Goal: Information Seeking & Learning: Learn about a topic

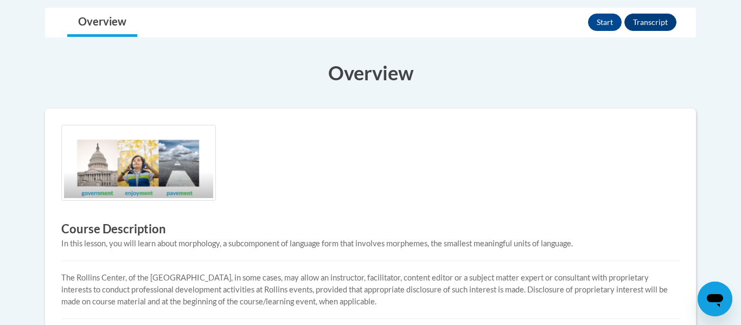
scroll to position [271, 0]
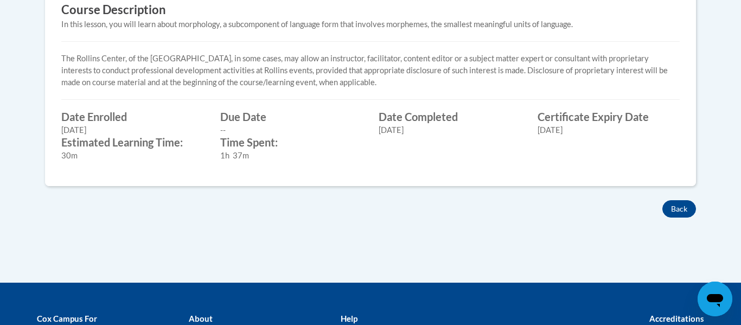
scroll to position [475, 0]
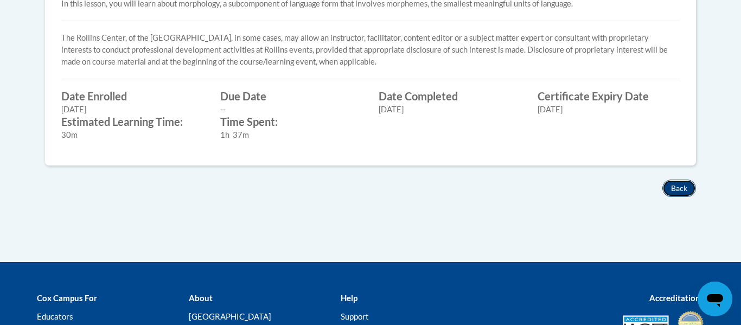
click at [691, 186] on button "Back" at bounding box center [679, 188] width 34 height 17
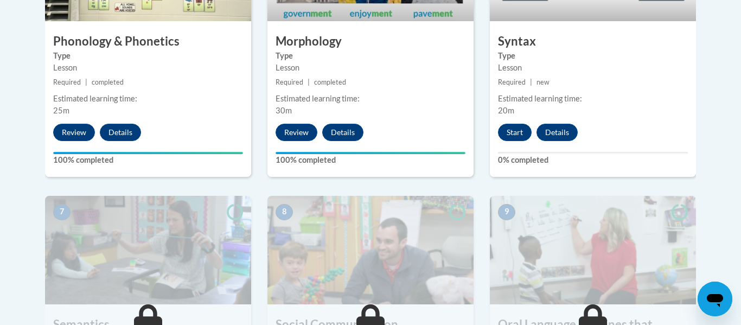
scroll to position [730, 0]
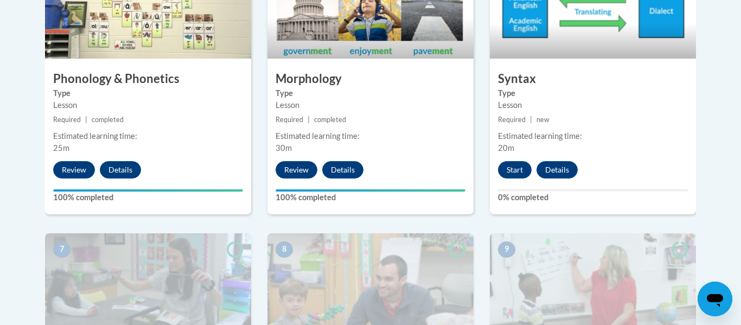
click at [518, 182] on div "6 Syntax Type Lesson Required | new Estimated learning time: 20m Start Details …" at bounding box center [593, 82] width 206 height 264
click at [523, 176] on button "Start" at bounding box center [515, 169] width 34 height 17
click at [520, 174] on button "Start" at bounding box center [515, 169] width 34 height 17
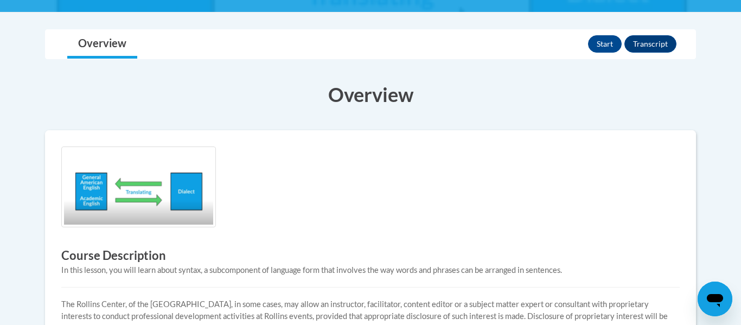
scroll to position [211, 0]
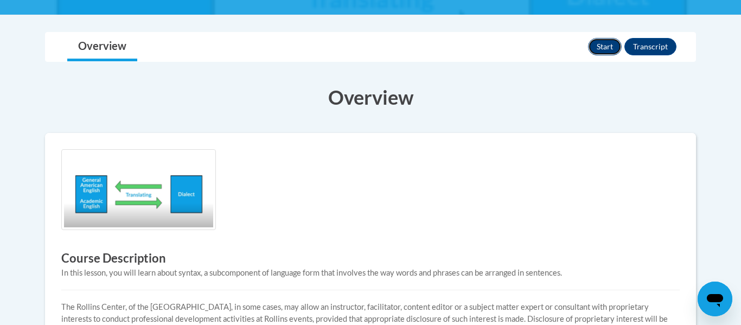
click at [604, 48] on button "Start" at bounding box center [605, 46] width 34 height 17
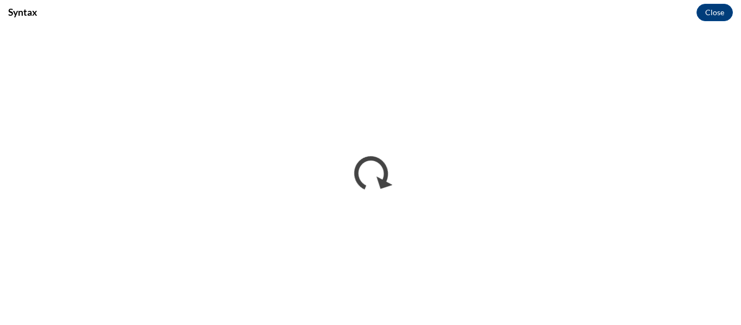
scroll to position [0, 0]
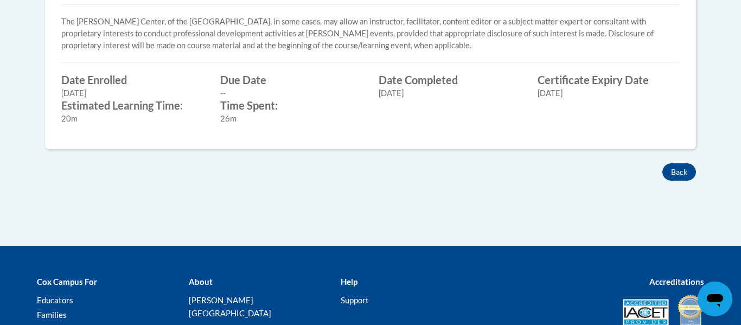
scroll to position [498, 0]
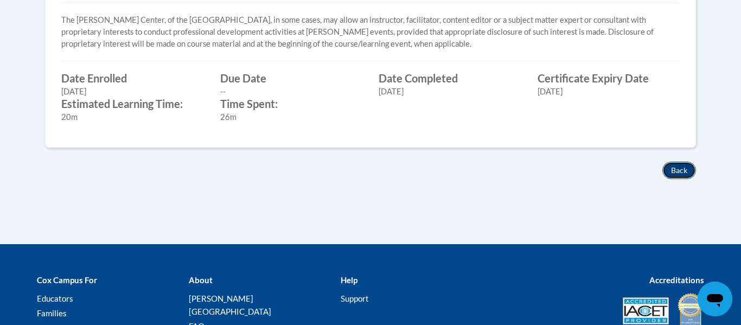
click at [693, 168] on button "Back" at bounding box center [679, 170] width 34 height 17
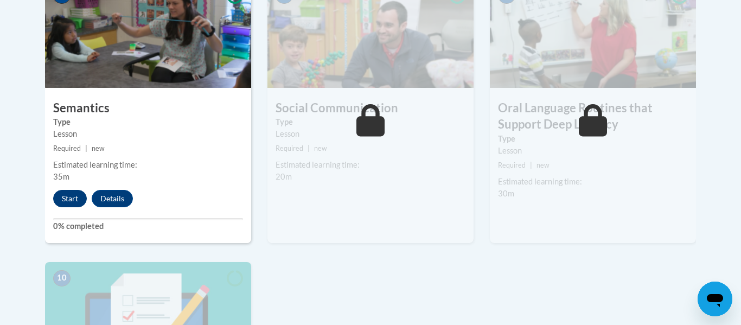
scroll to position [997, 0]
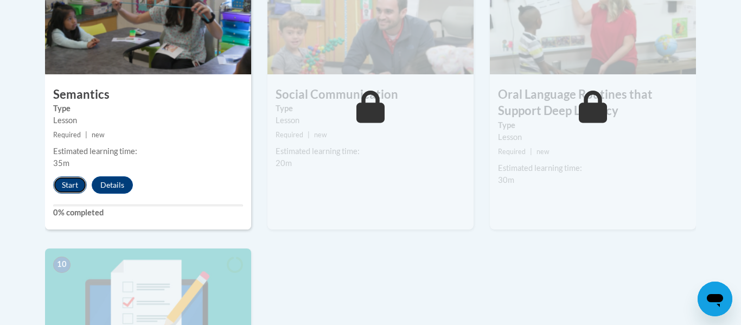
click at [56, 184] on button "Start" at bounding box center [70, 184] width 34 height 17
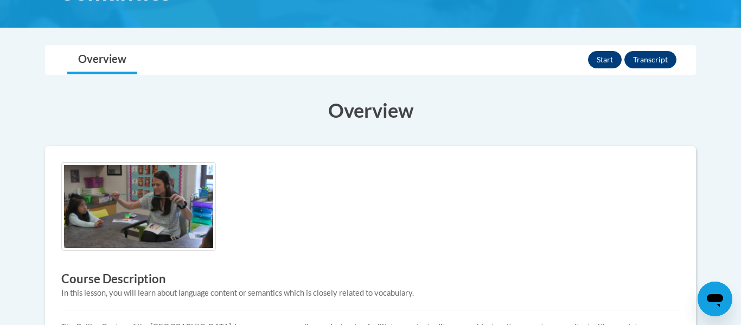
scroll to position [196, 0]
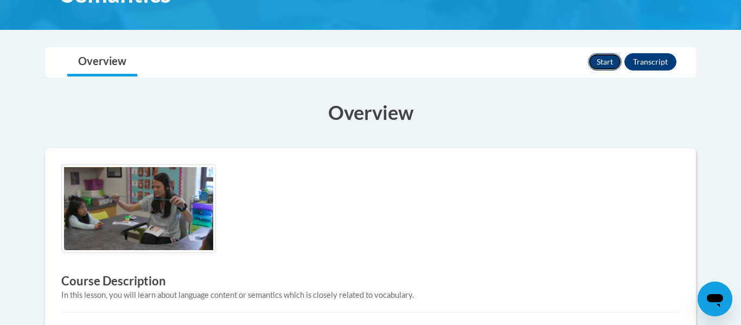
click at [609, 59] on button "Start" at bounding box center [605, 61] width 34 height 17
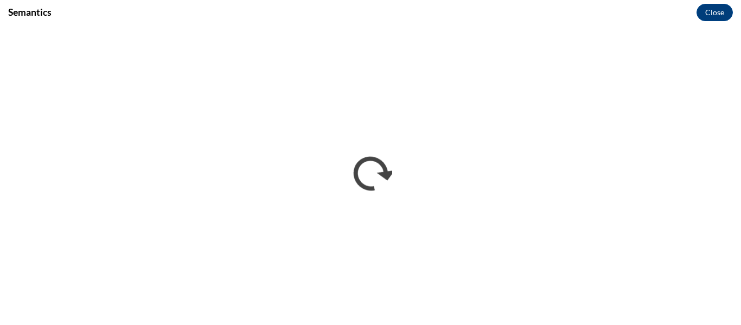
scroll to position [0, 0]
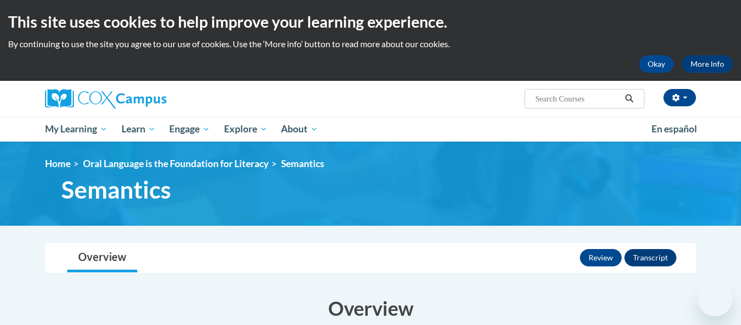
scroll to position [417, 0]
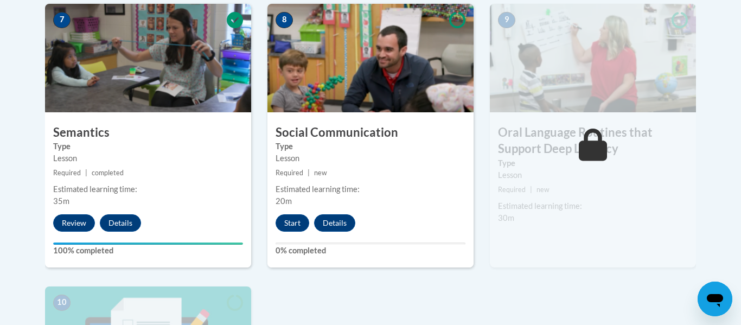
scroll to position [983, 0]
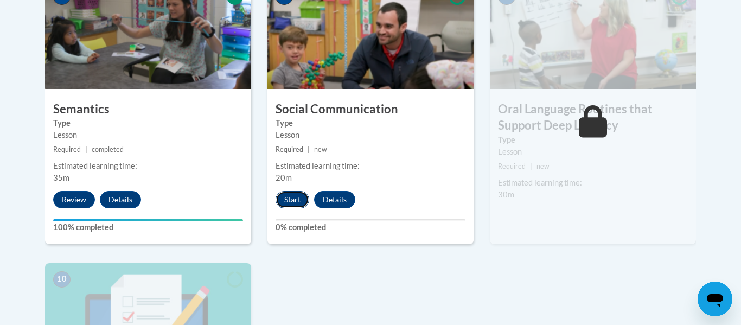
click at [285, 199] on button "Start" at bounding box center [293, 199] width 34 height 17
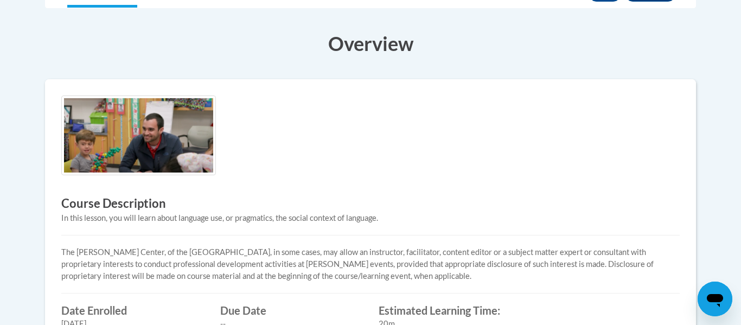
scroll to position [192, 0]
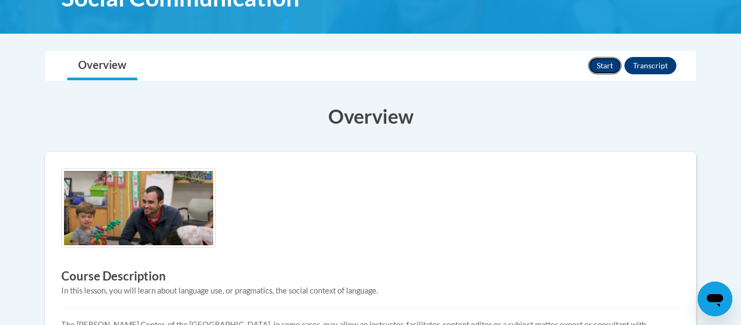
click at [604, 72] on button "Start" at bounding box center [605, 65] width 34 height 17
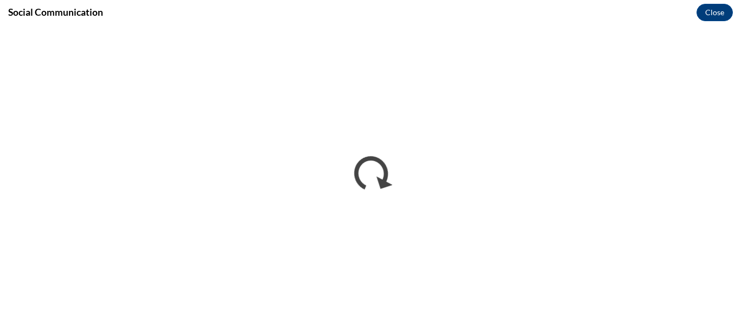
scroll to position [0, 0]
